Goal: Navigation & Orientation: Find specific page/section

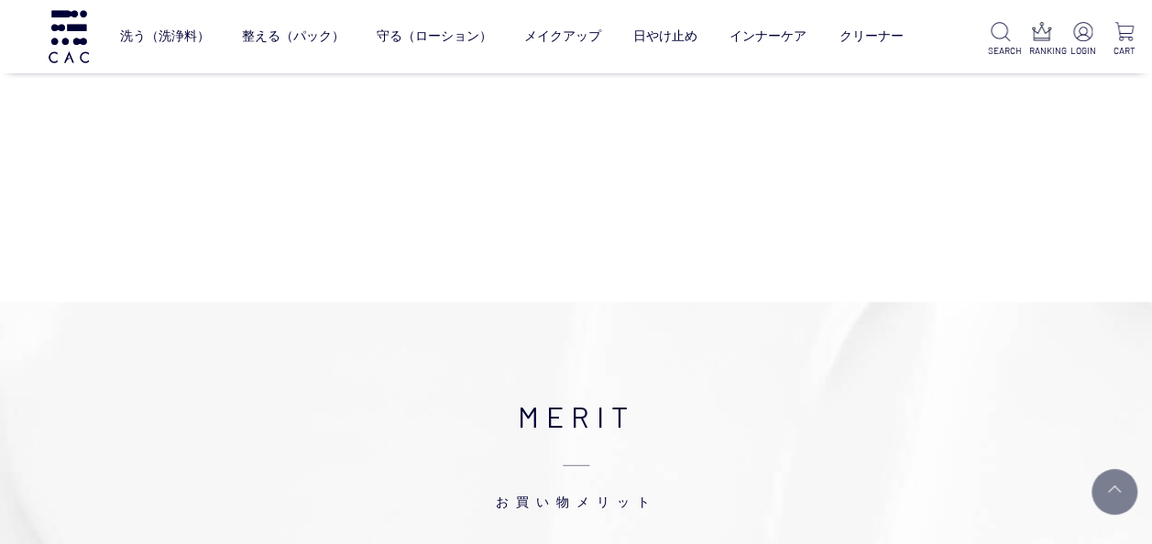
scroll to position [2107, 0]
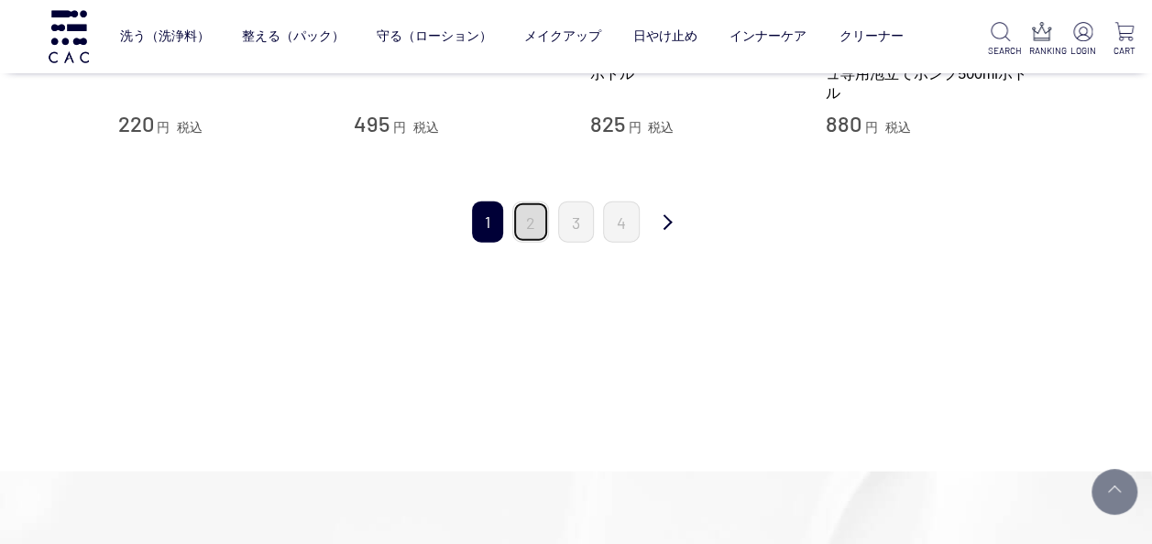
click at [539, 218] on link "2" at bounding box center [530, 222] width 37 height 41
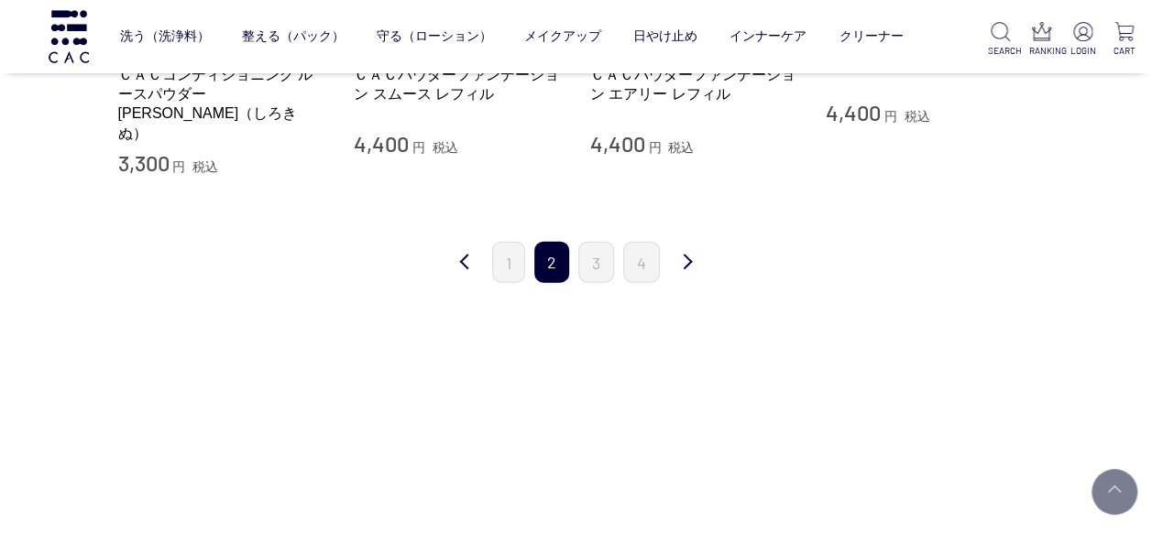
scroll to position [2107, 0]
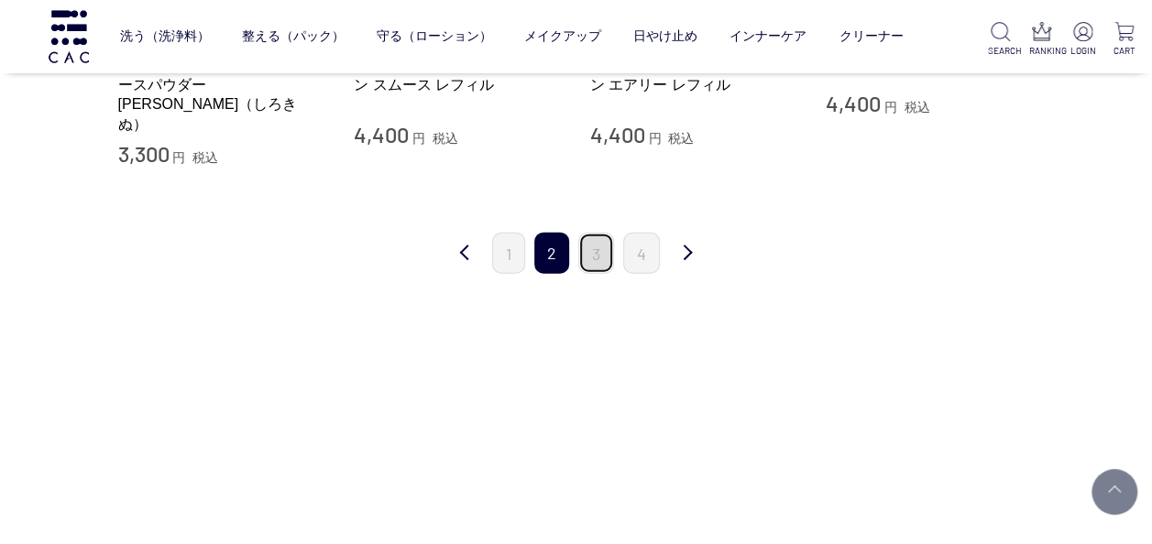
click at [595, 233] on link "3" at bounding box center [596, 253] width 36 height 41
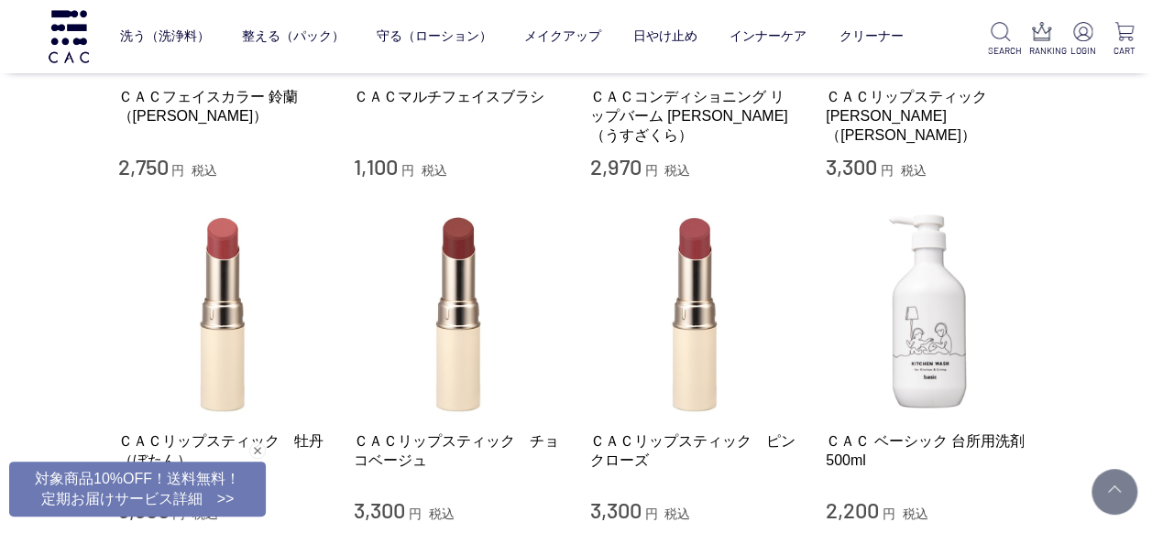
scroll to position [1924, 0]
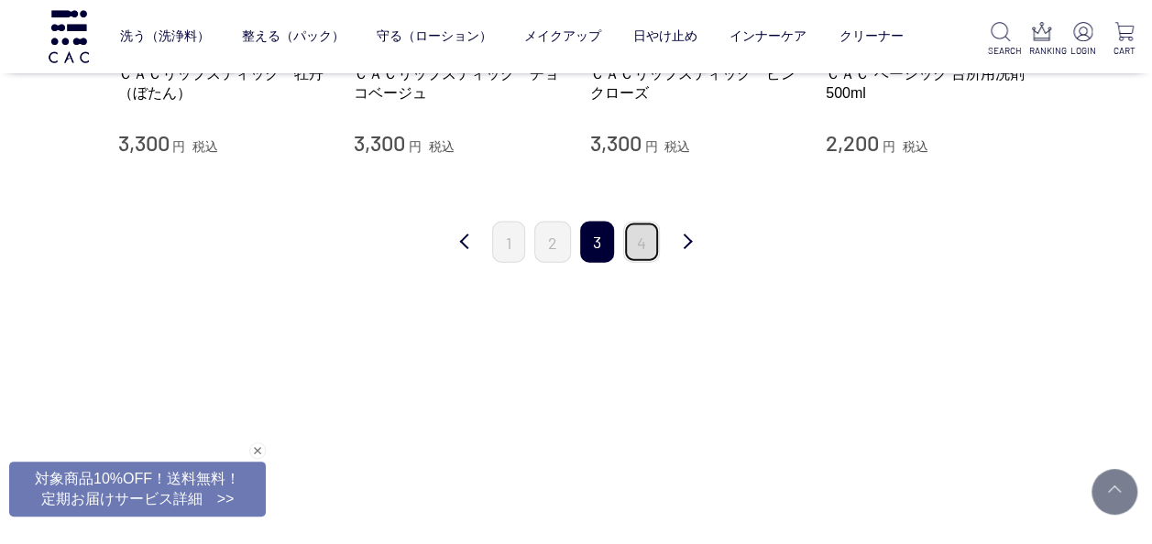
click at [644, 240] on link "4" at bounding box center [641, 242] width 37 height 41
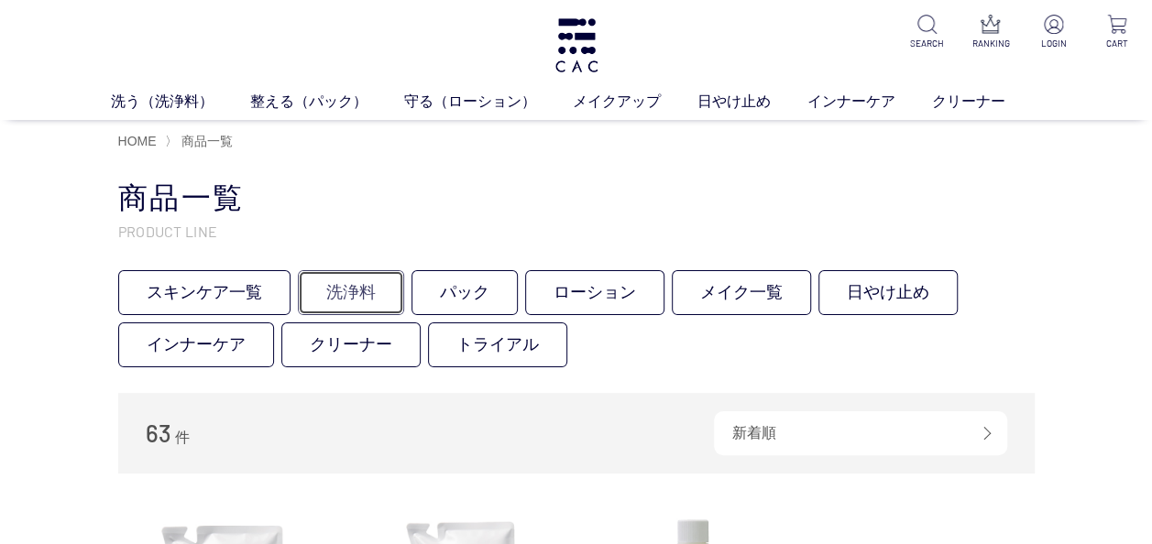
click at [352, 292] on link "洗浄料" at bounding box center [351, 292] width 106 height 45
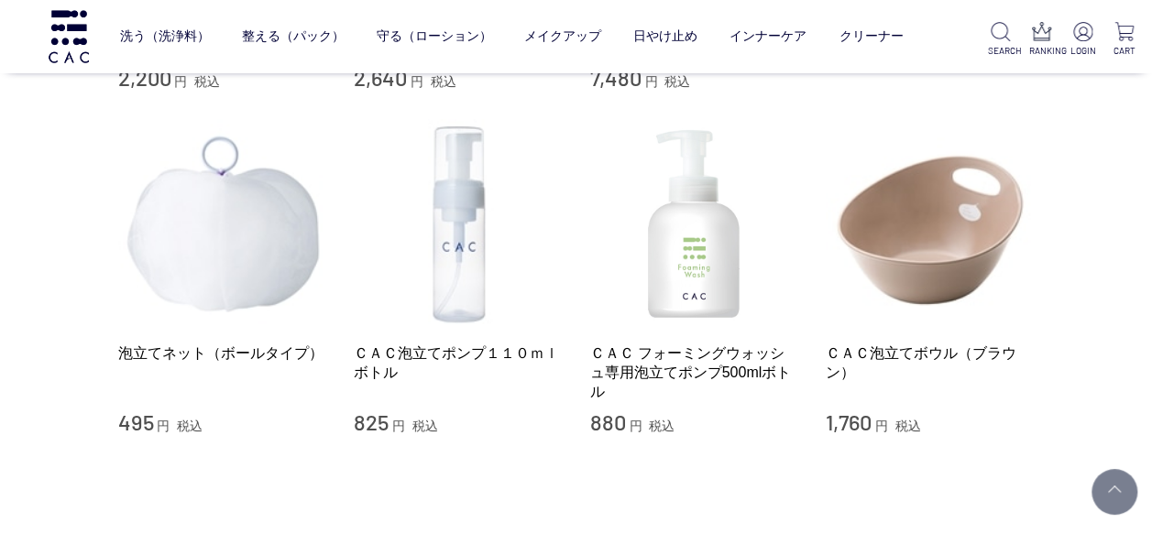
scroll to position [1649, 0]
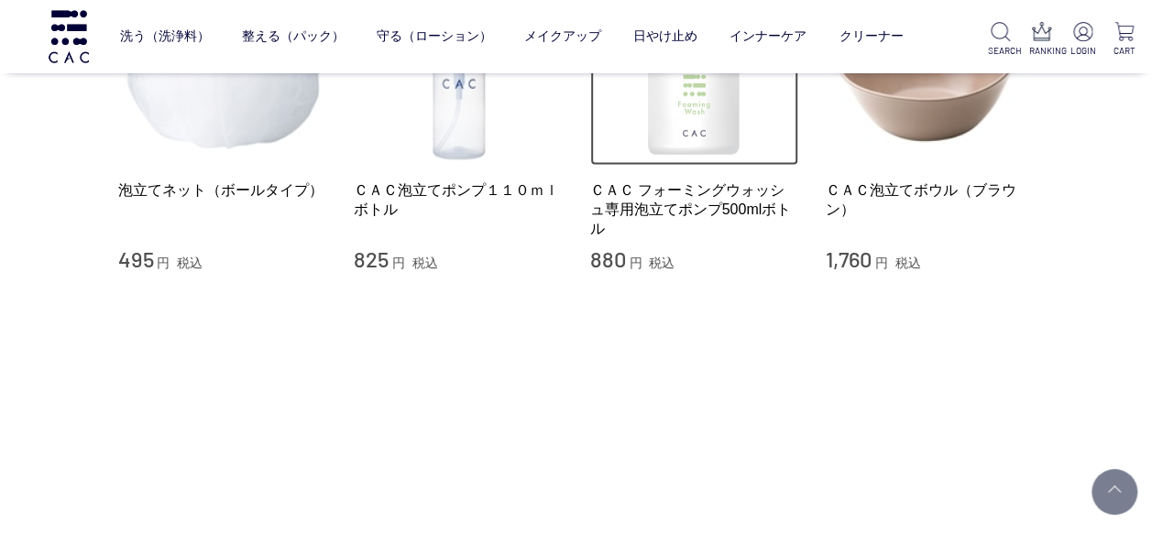
click at [699, 142] on img at bounding box center [694, 60] width 209 height 209
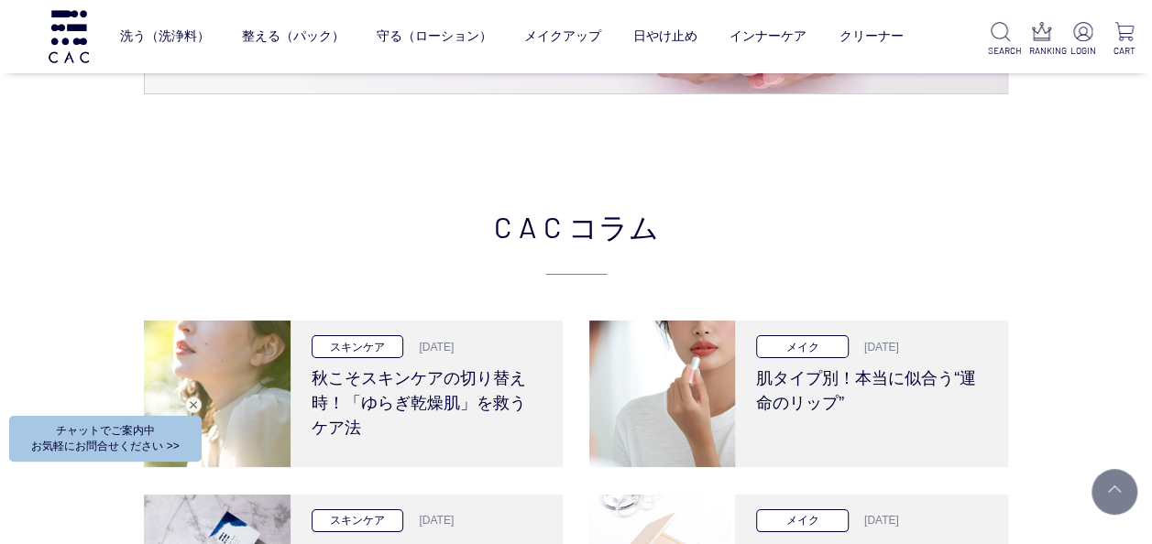
scroll to position [3482, 0]
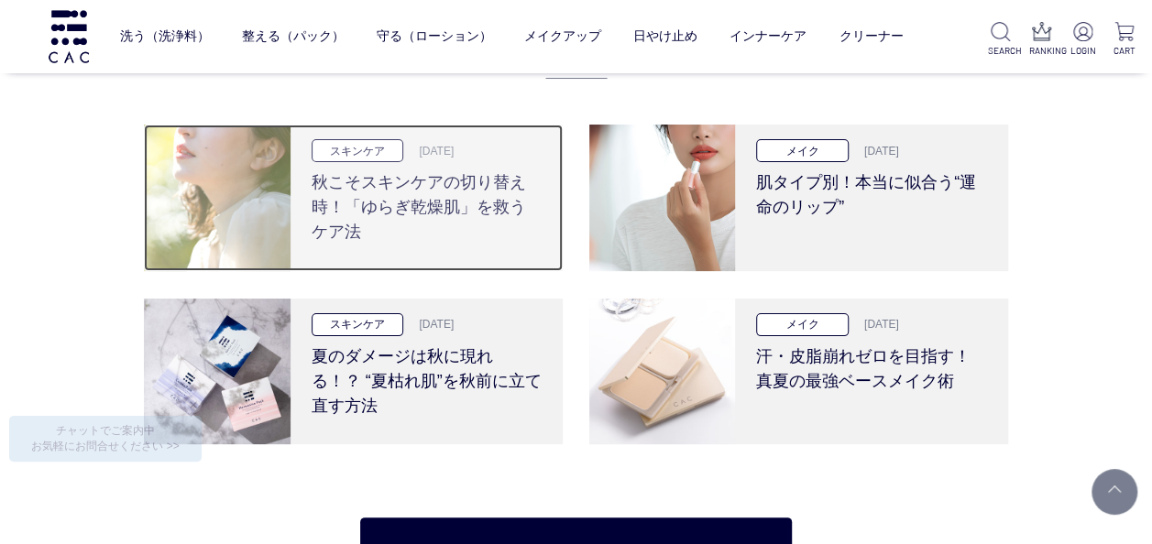
click at [344, 196] on h3 "秋こそスキンケアの切り替え時！「ゆらぎ乾燥肌」を救うケア法" at bounding box center [427, 203] width 231 height 82
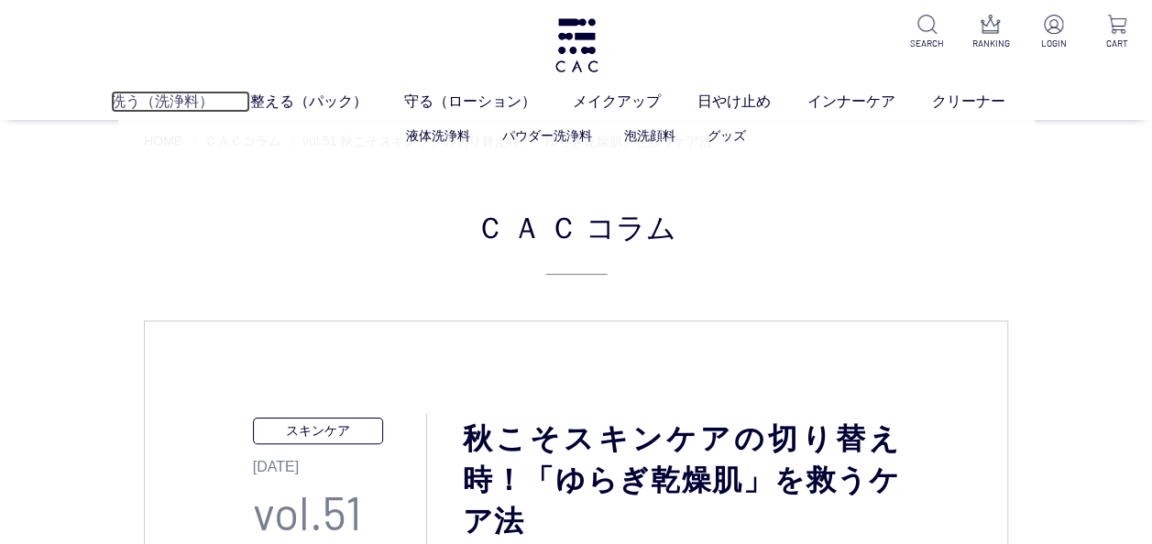
click at [159, 93] on link "洗う（洗浄料）" at bounding box center [180, 102] width 139 height 22
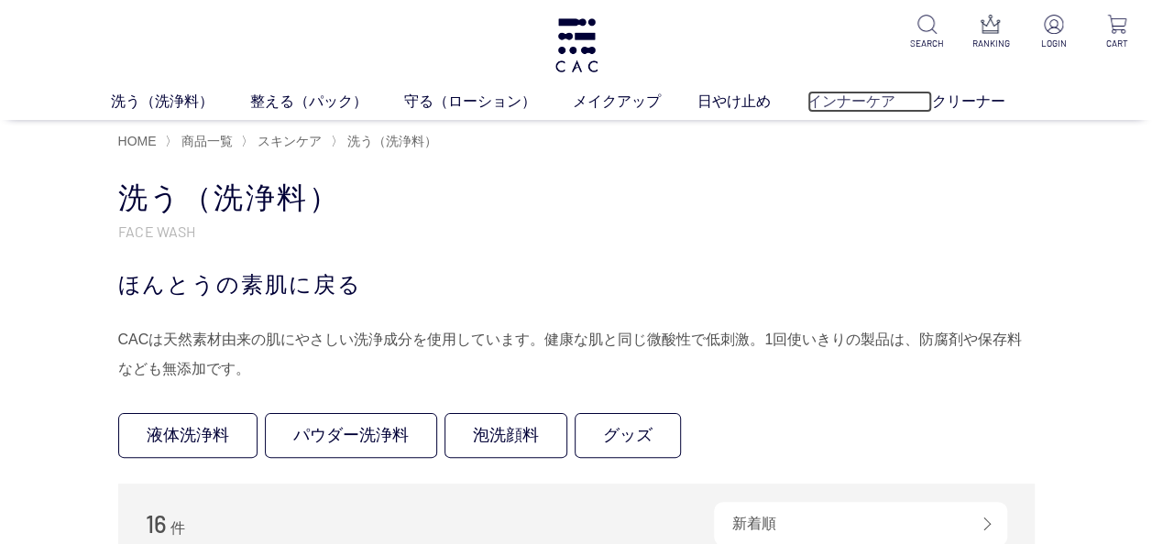
click at [857, 97] on link "インナーケア" at bounding box center [869, 102] width 125 height 22
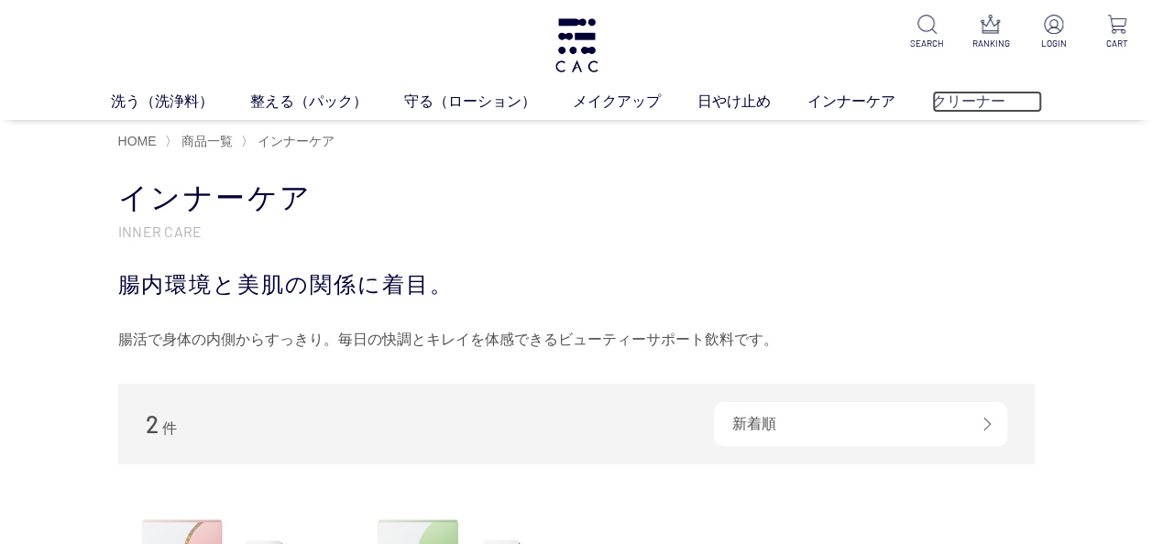
click at [950, 96] on link "クリーナー" at bounding box center [987, 102] width 110 height 22
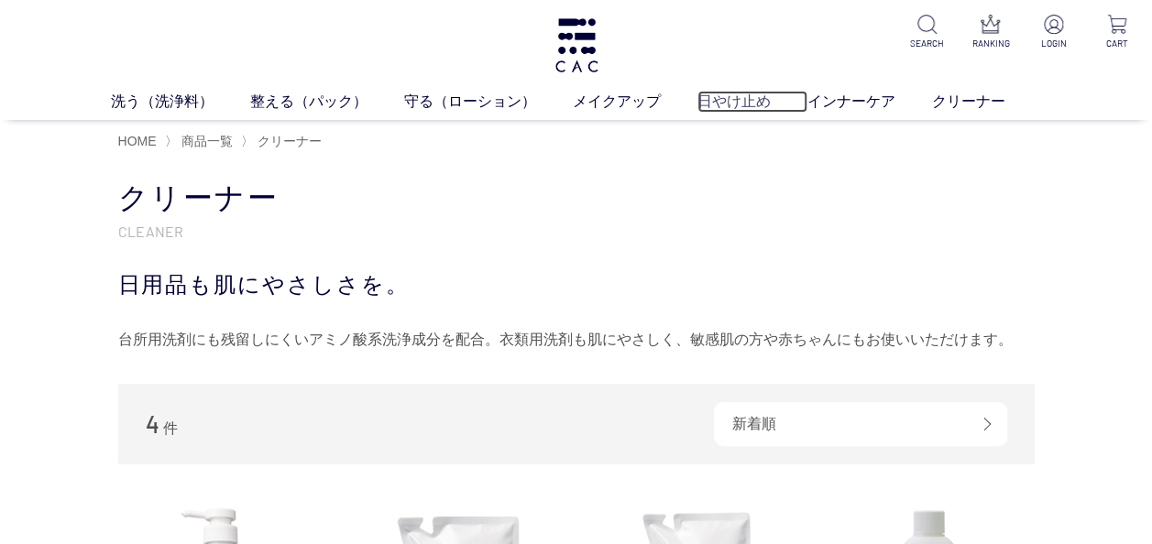
click at [726, 101] on link "日やけ止め" at bounding box center [752, 102] width 110 height 22
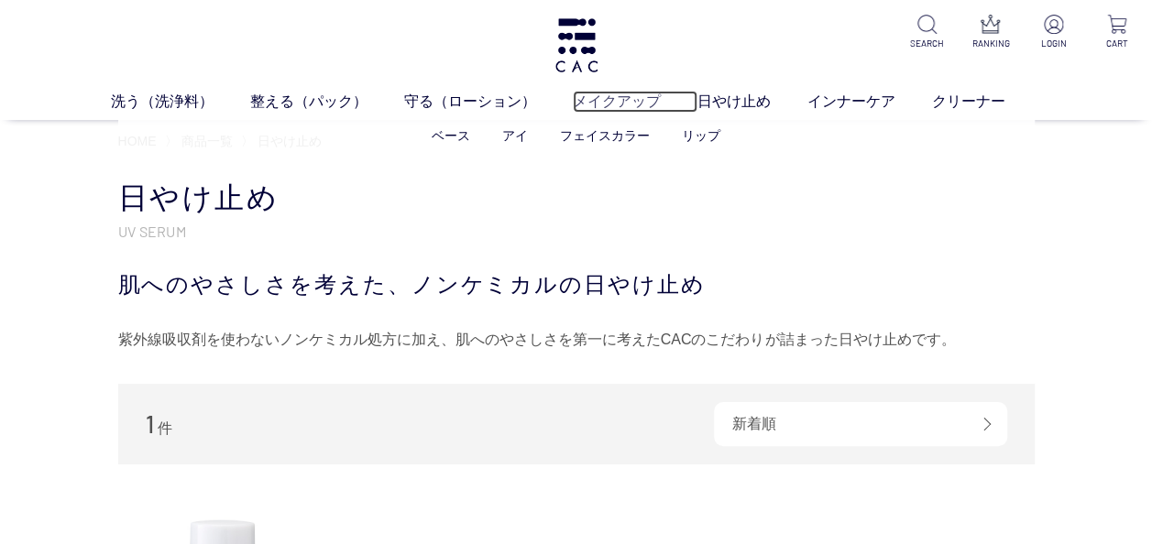
click at [621, 104] on link "メイクアップ" at bounding box center [635, 102] width 125 height 22
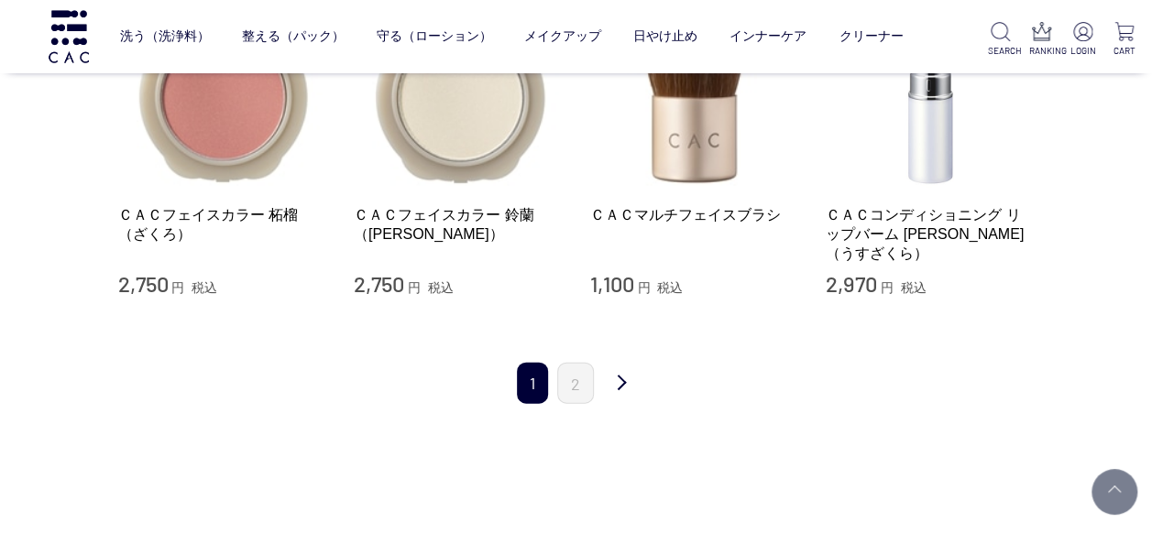
scroll to position [1924, 0]
click at [579, 363] on link "2" at bounding box center [575, 383] width 37 height 41
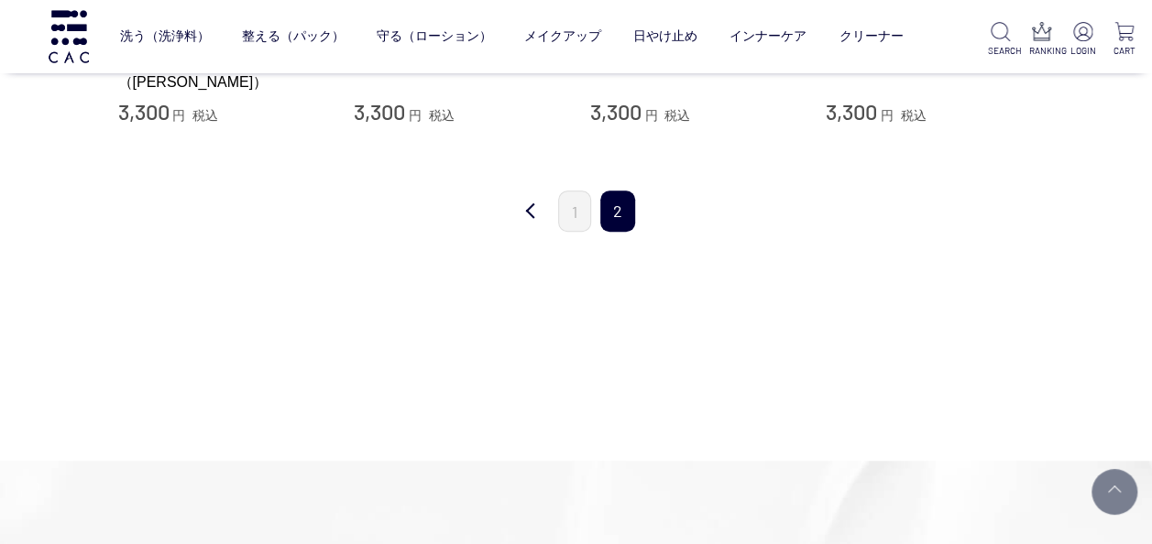
scroll to position [550, 0]
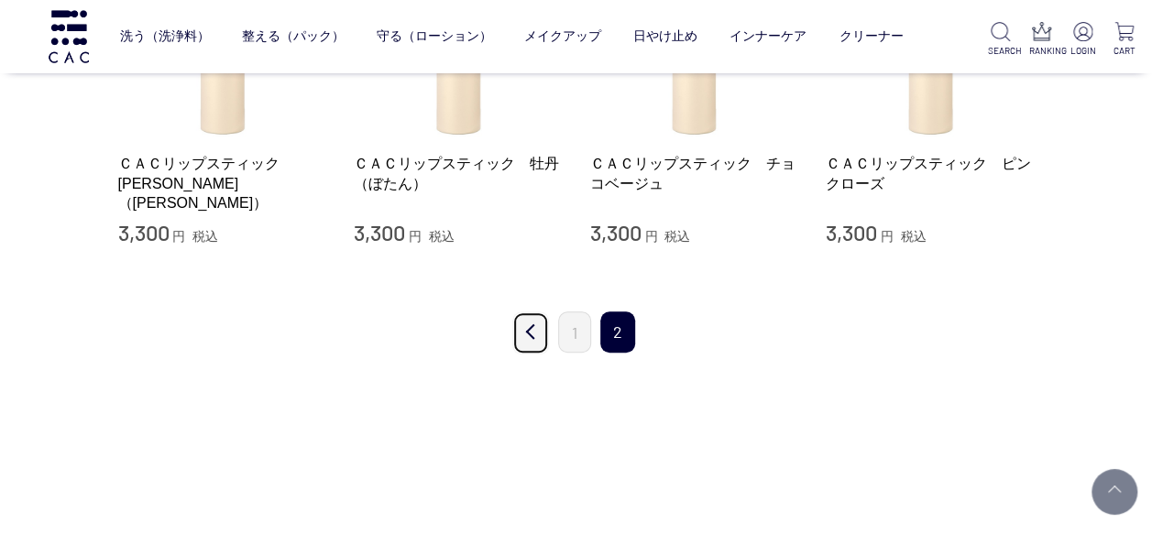
click at [533, 333] on link "前" at bounding box center [530, 333] width 37 height 43
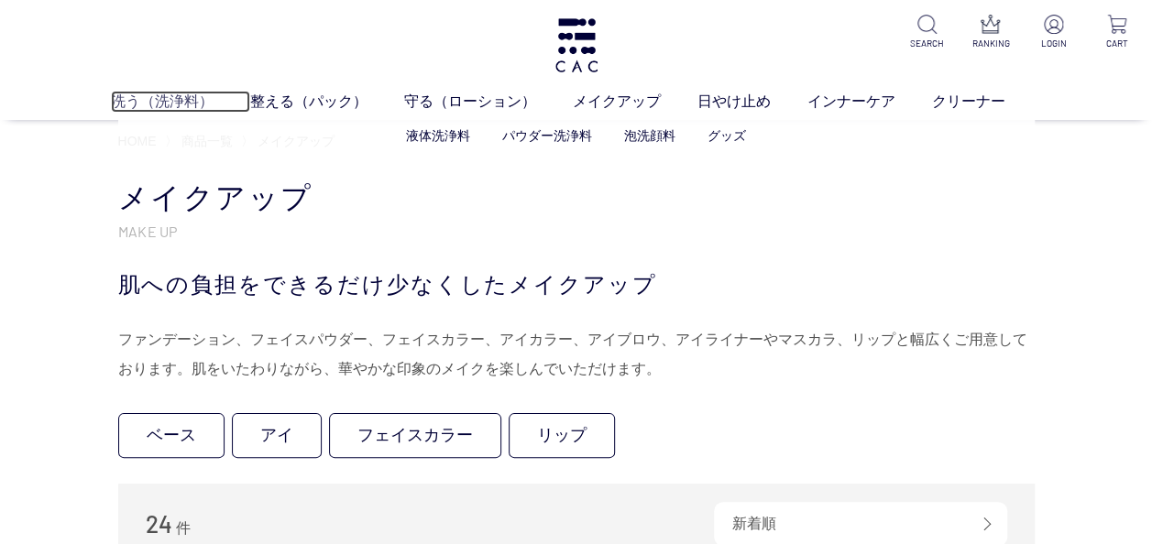
click at [137, 98] on link "洗う（洗浄料）" at bounding box center [180, 102] width 139 height 22
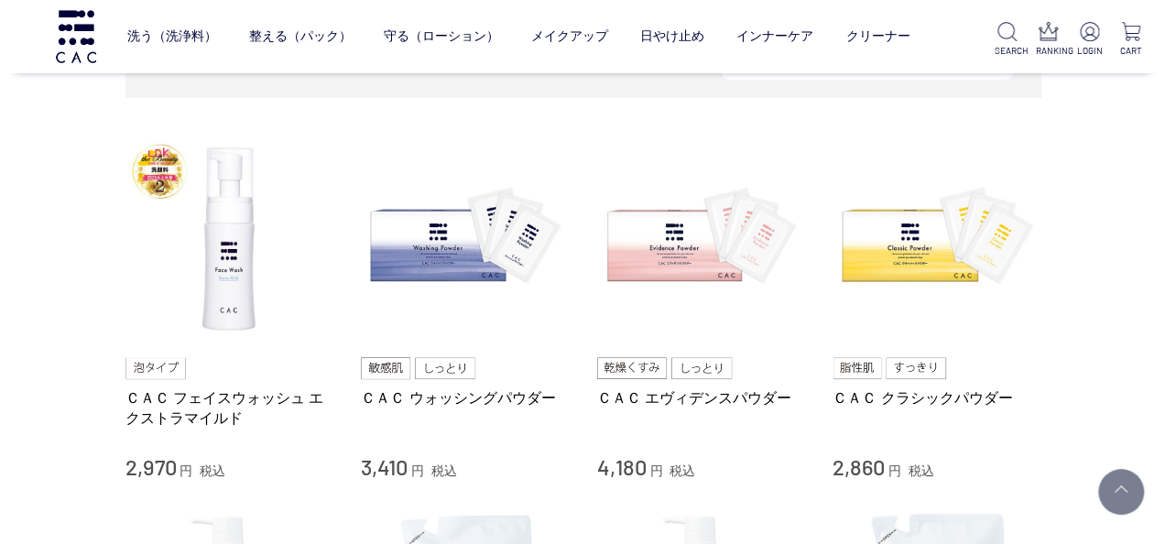
scroll to position [366, 0]
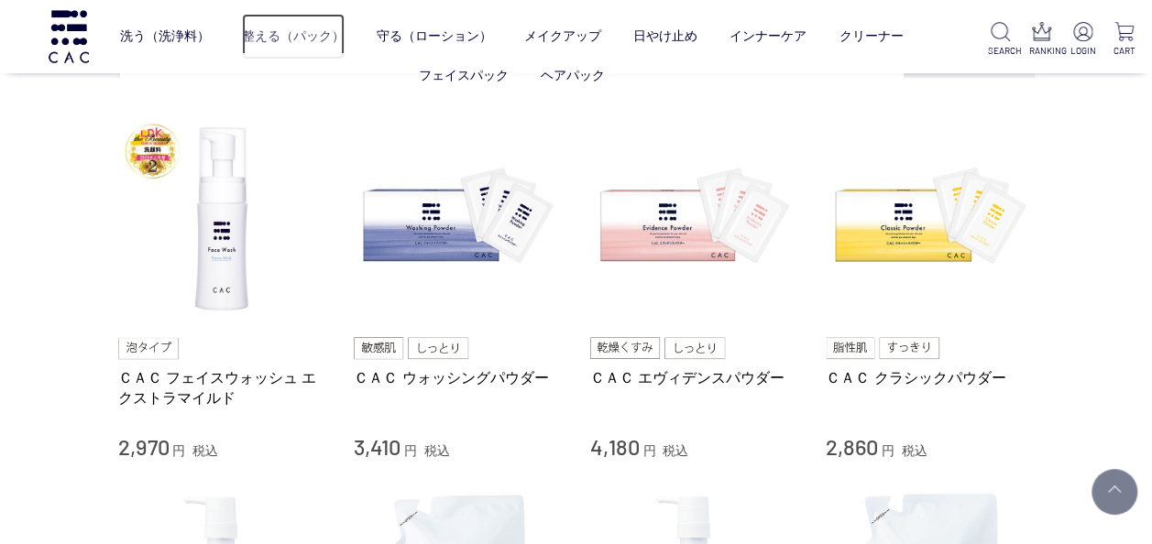
click at [290, 33] on link "整える（パック）" at bounding box center [293, 37] width 103 height 46
